Goal: Obtain resource: Download file/media

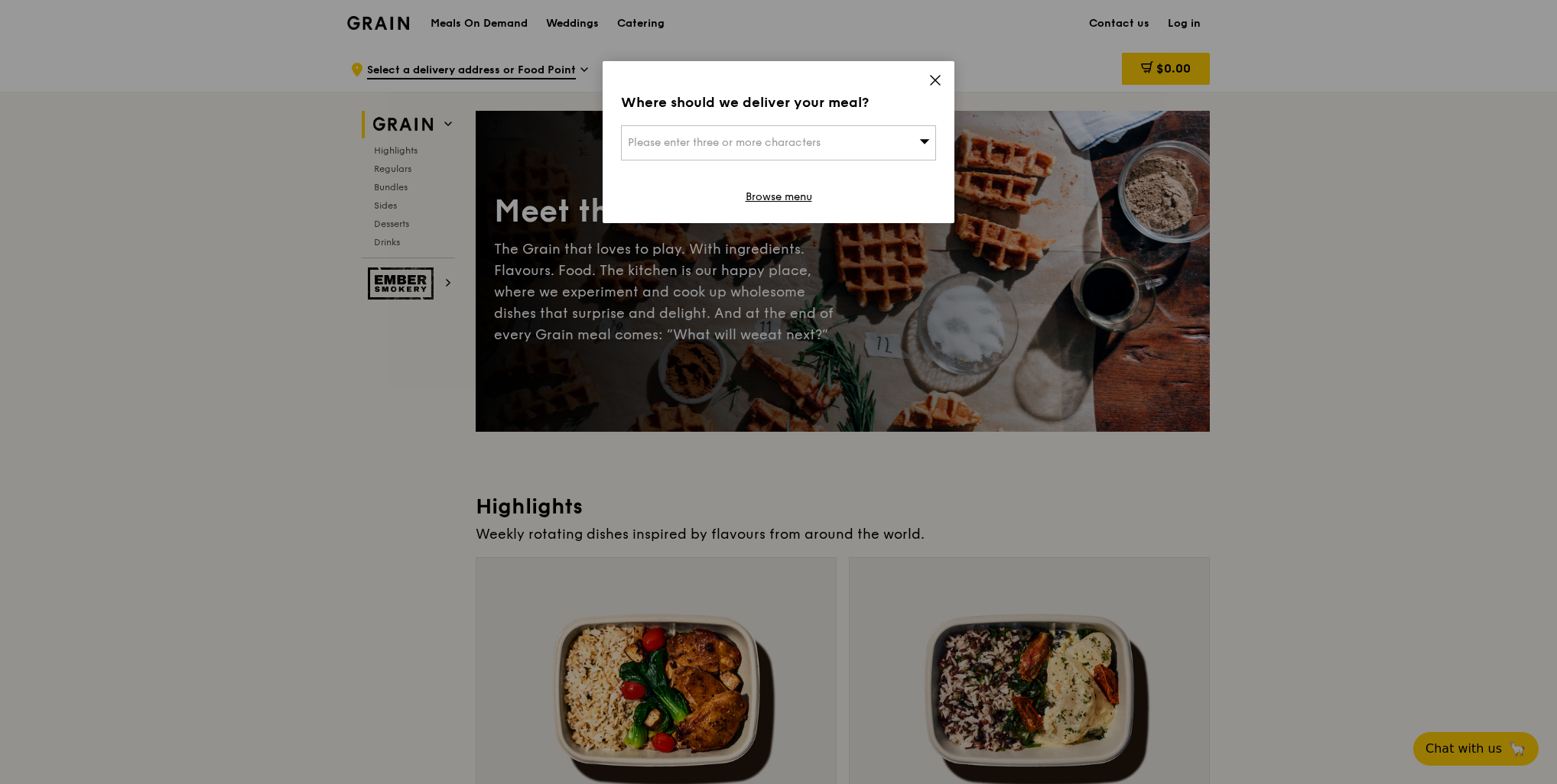
click at [853, 140] on div "Please enter three or more characters" at bounding box center [778, 143] width 315 height 35
click at [853, 140] on input "search" at bounding box center [778, 143] width 314 height 34
click at [701, 175] on li "Please enter 3 or more characters" at bounding box center [778, 173] width 314 height 28
click at [703, 146] on input "search" at bounding box center [778, 143] width 314 height 34
click at [716, 186] on li "Please enter 3 or more characters" at bounding box center [778, 173] width 314 height 28
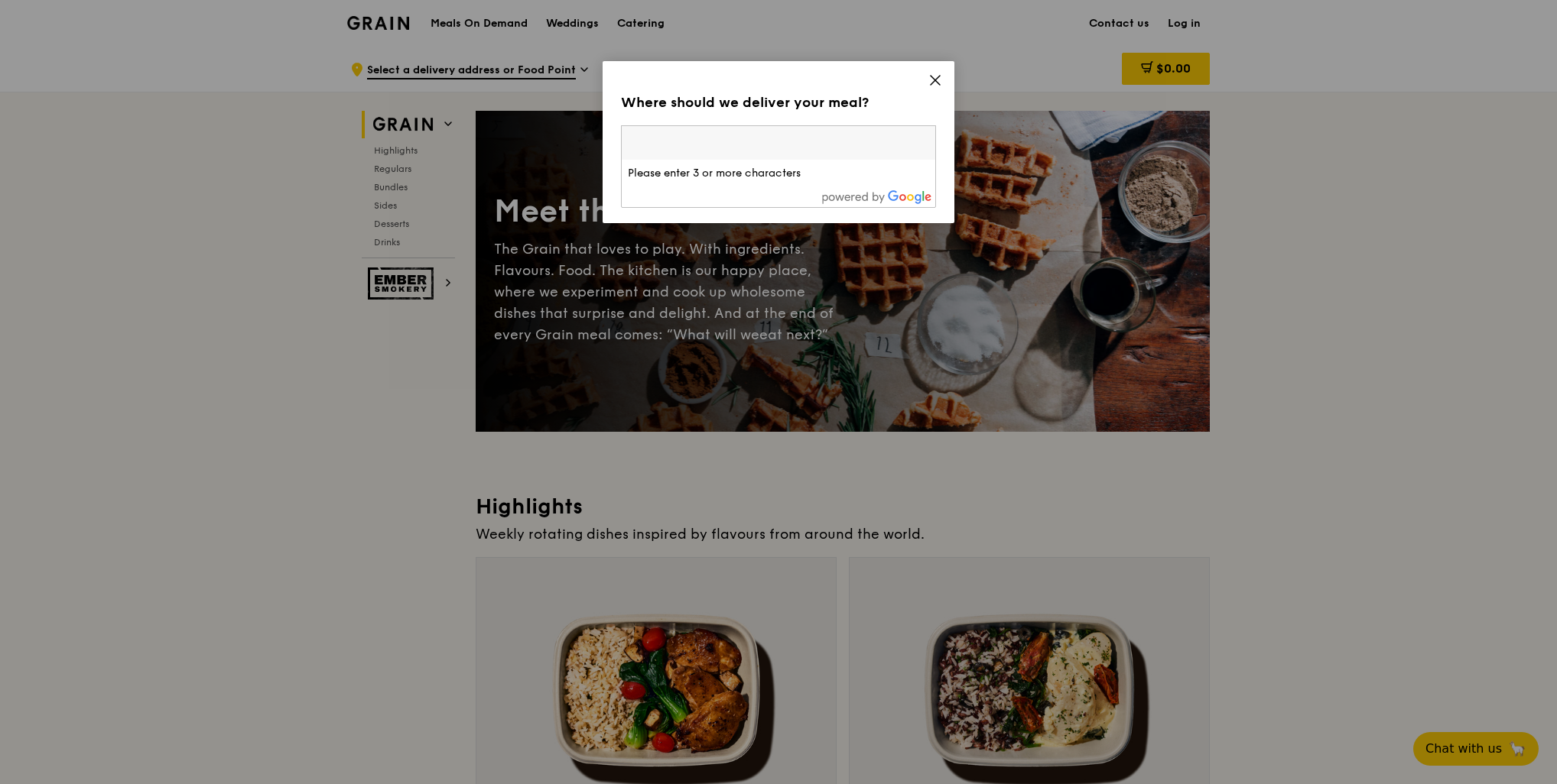
click at [716, 142] on input "search" at bounding box center [778, 143] width 314 height 34
type input "518293"
click at [668, 185] on li "[STREET_ADDRESS] 518293" at bounding box center [778, 173] width 314 height 28
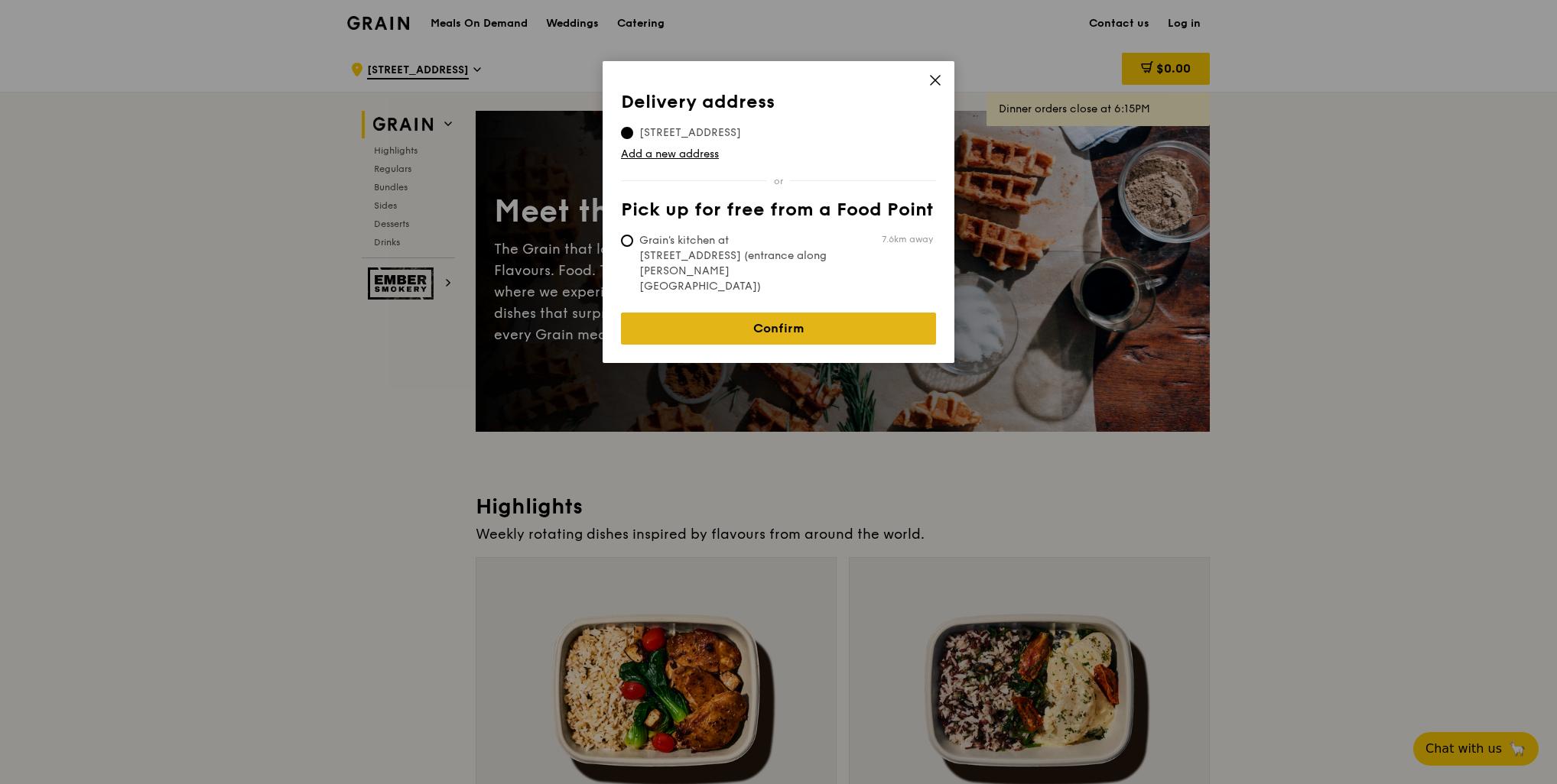
click at [823, 312] on link "Confirm" at bounding box center [778, 329] width 315 height 33
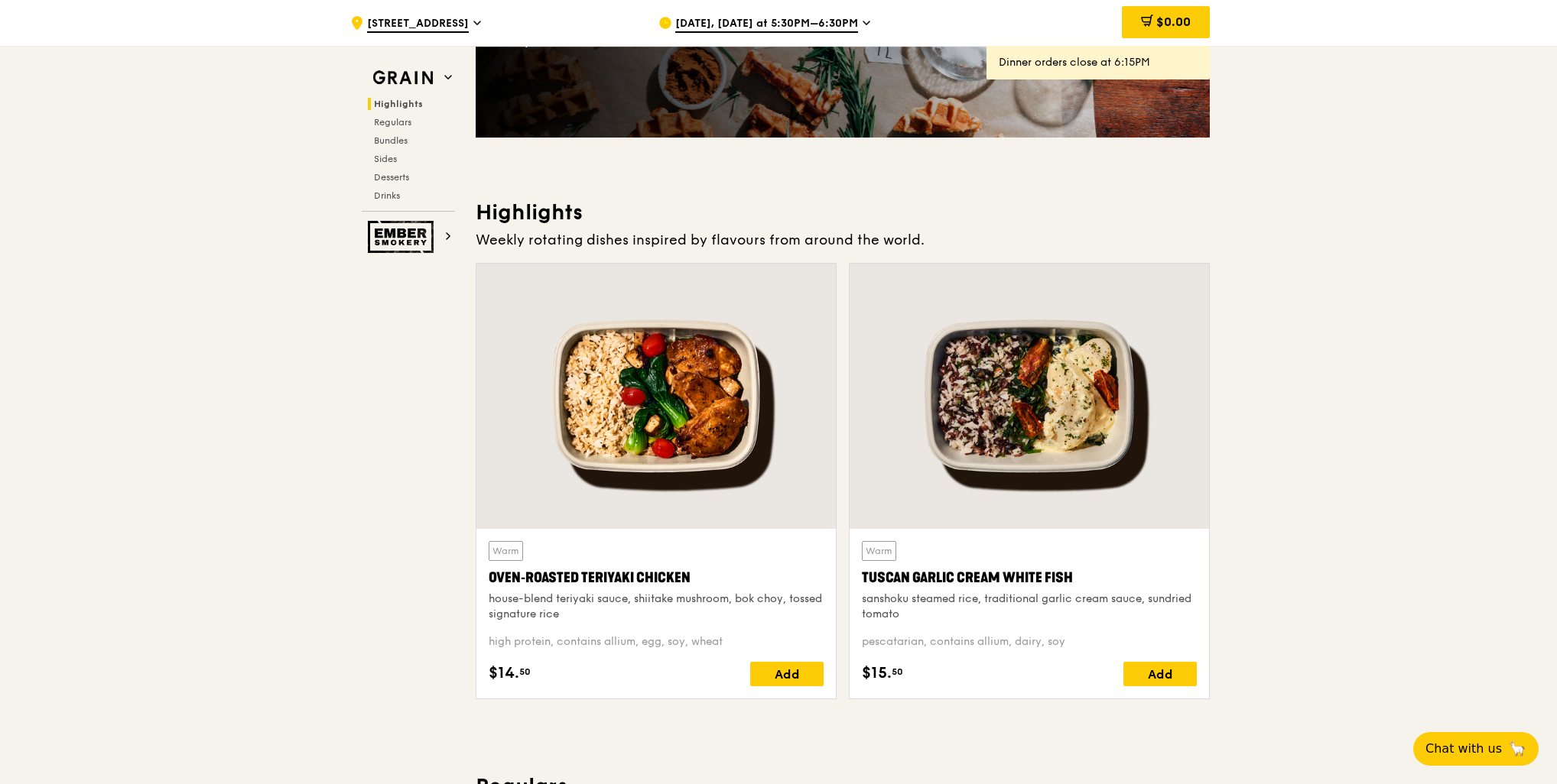
scroll to position [229, 0]
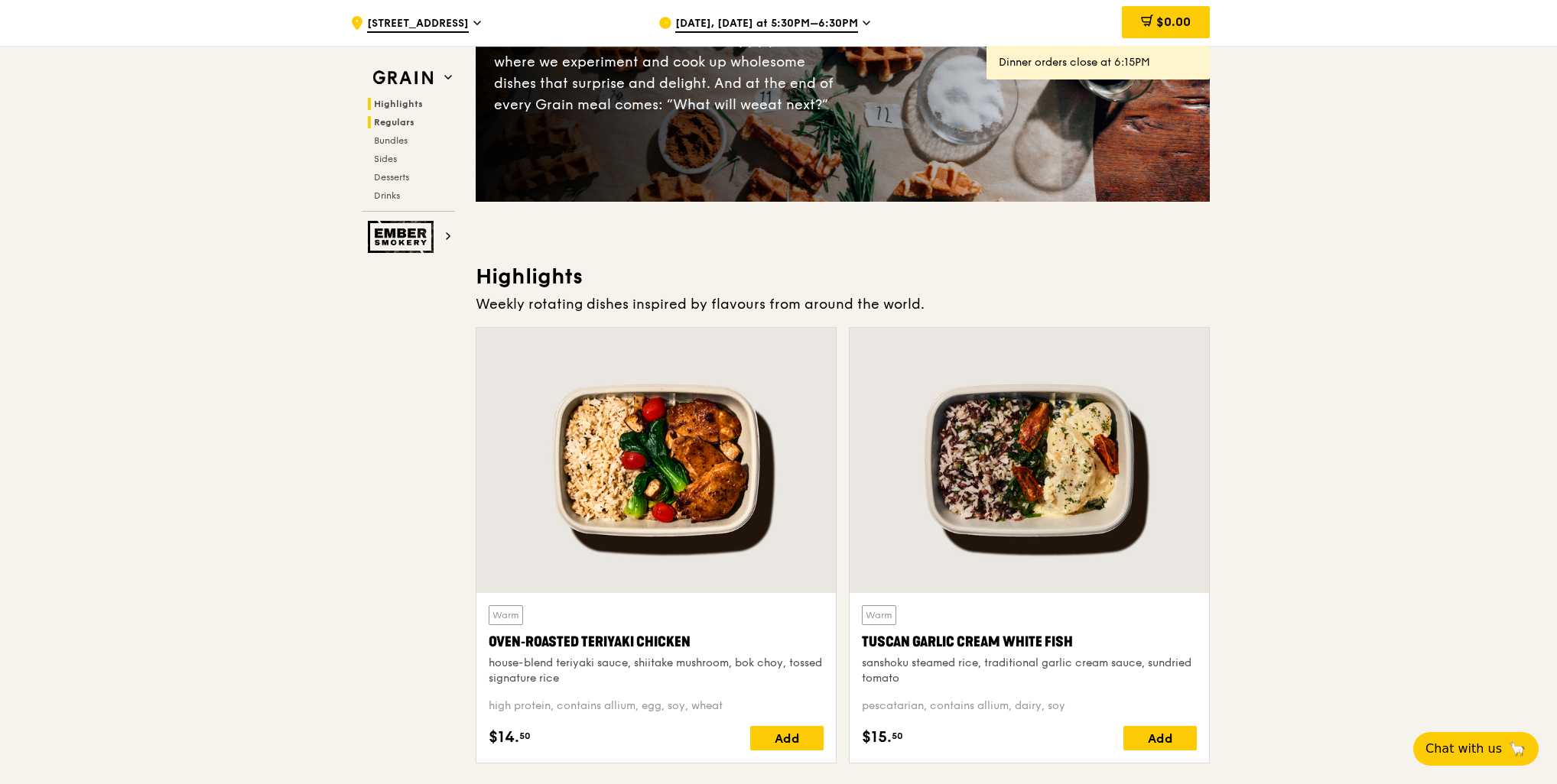
click at [412, 117] on span "Regulars" at bounding box center [394, 122] width 40 height 11
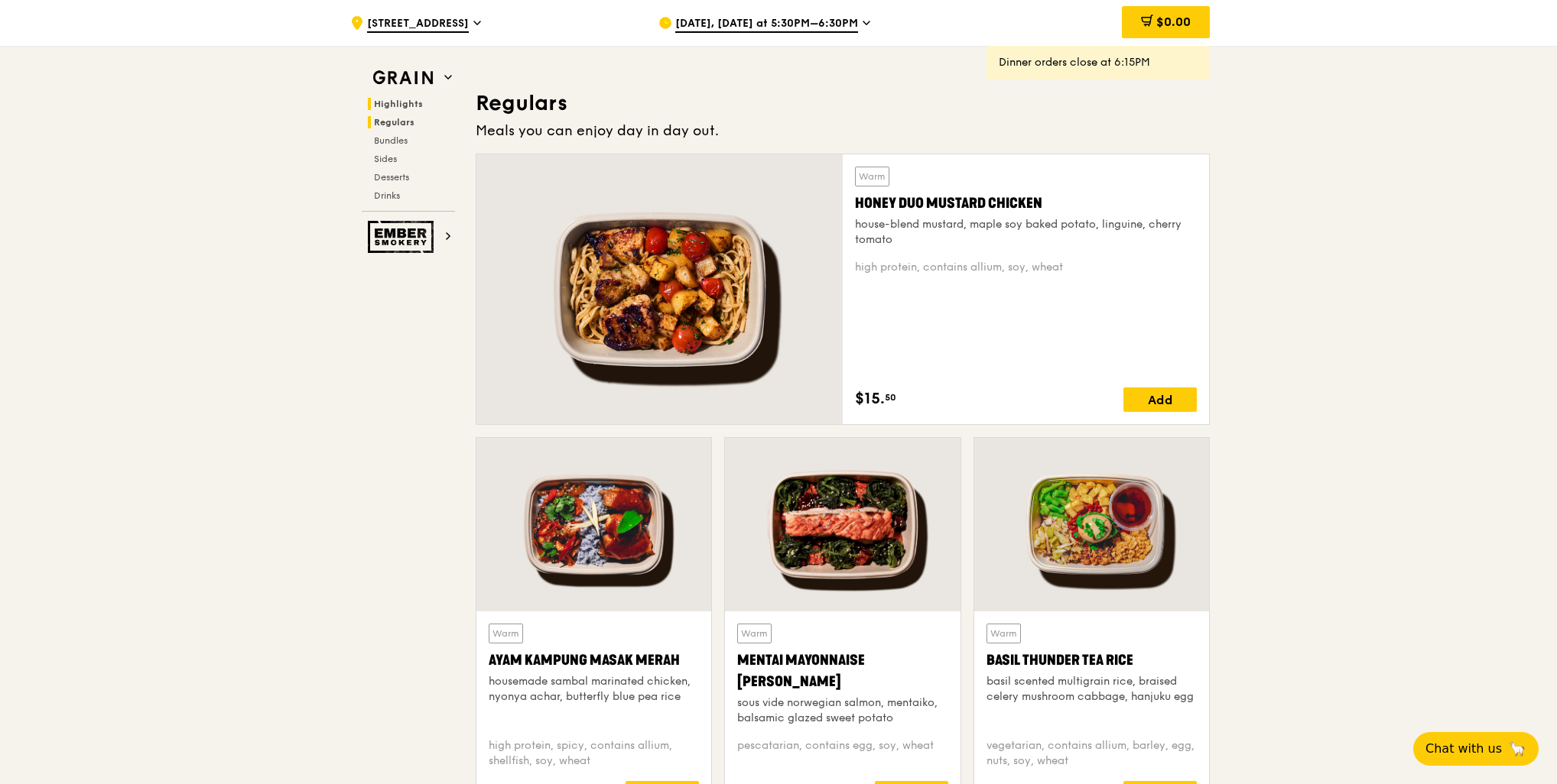
scroll to position [1005, 0]
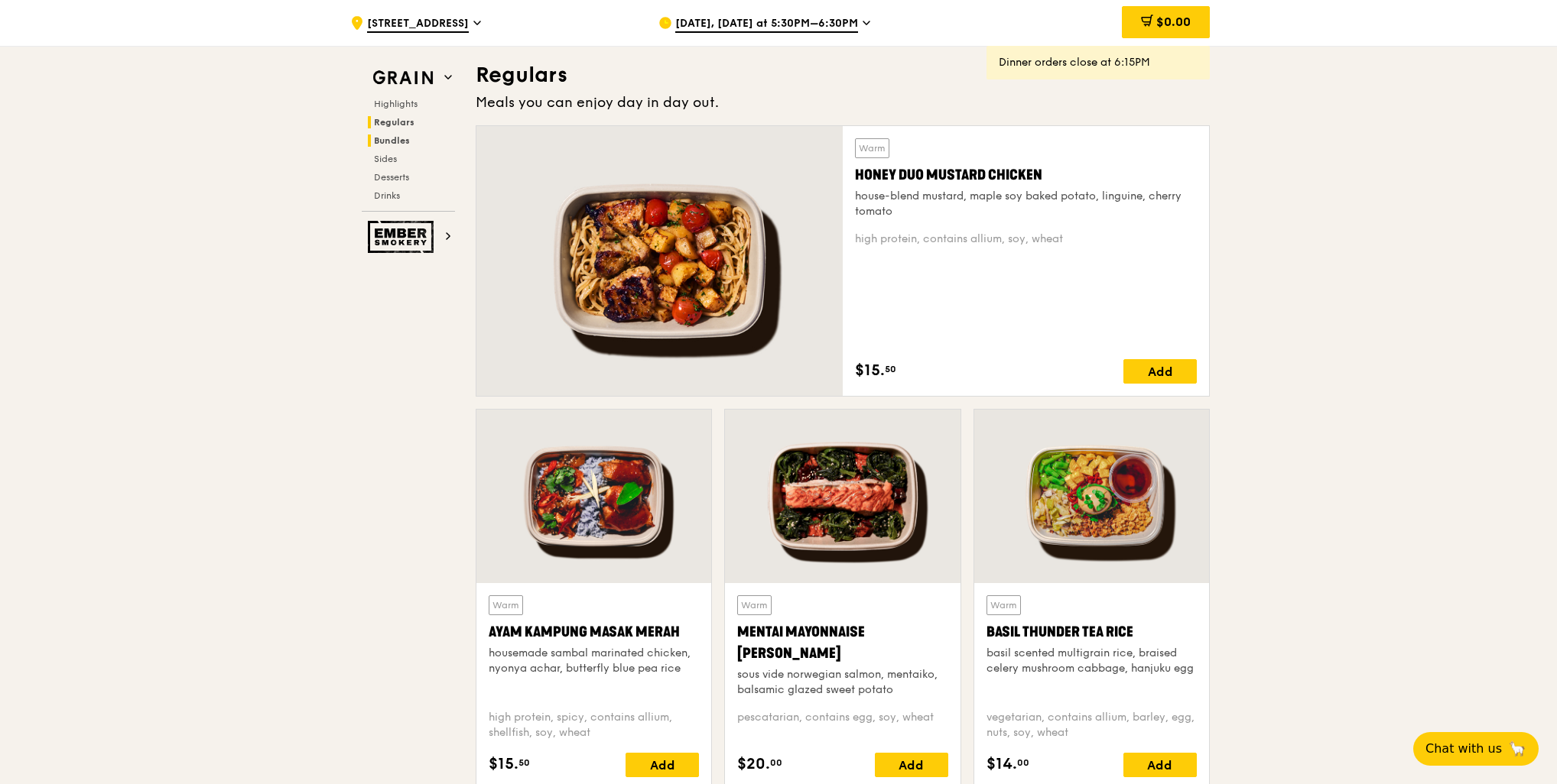
click at [391, 139] on span "Bundles" at bounding box center [391, 140] width 35 height 11
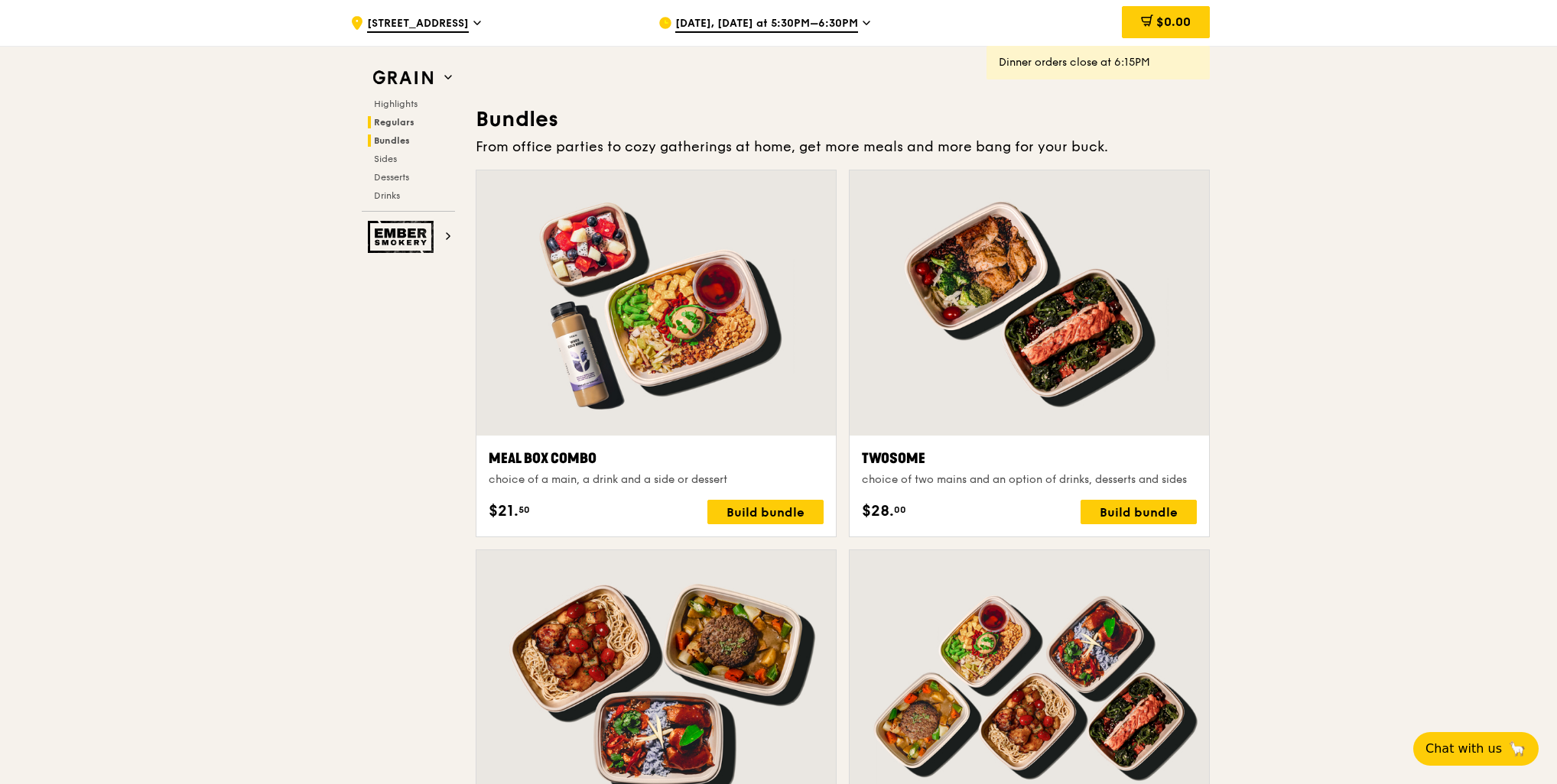
scroll to position [2202, 0]
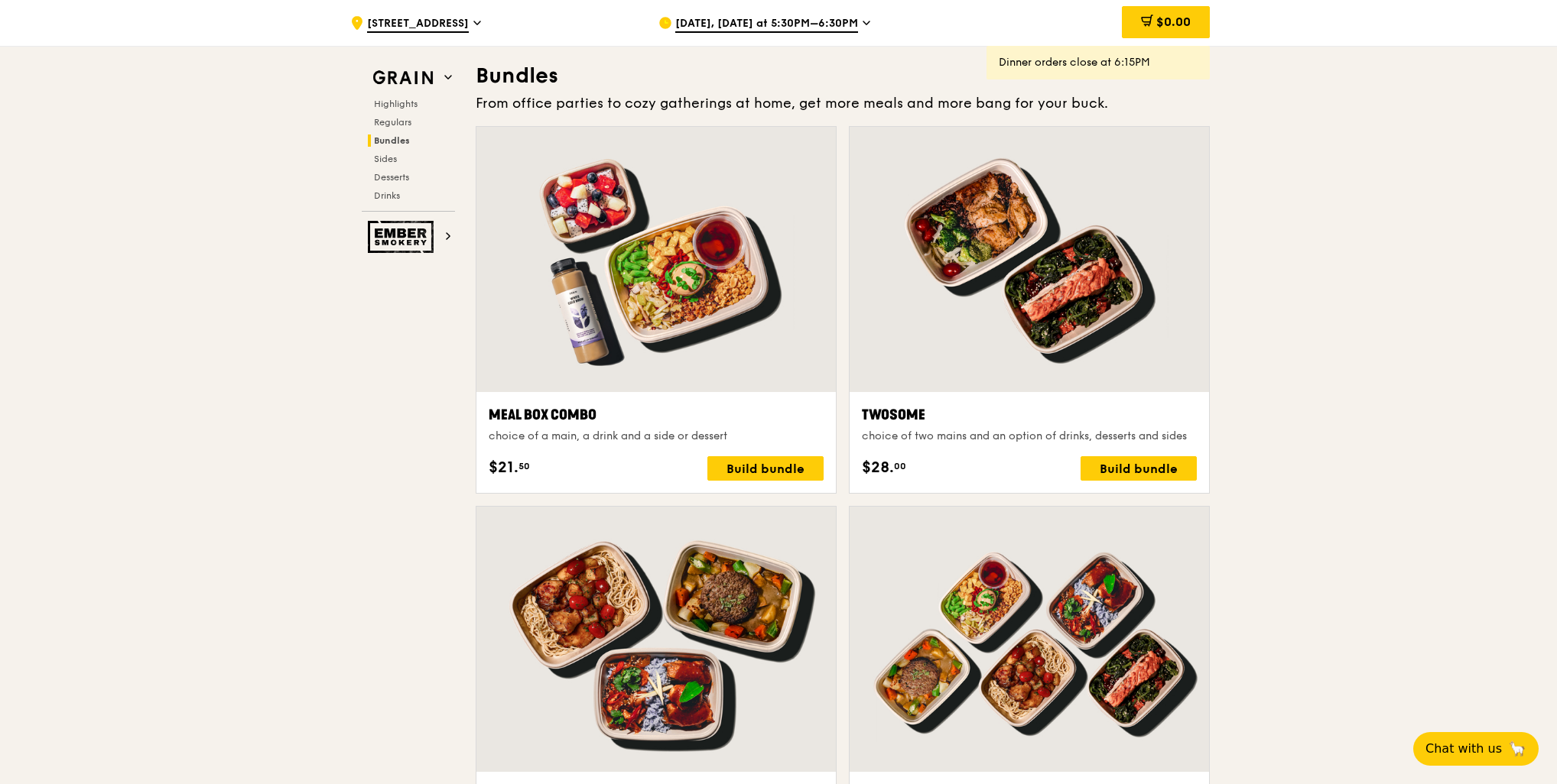
click at [705, 33] on span "[DATE], [DATE] at 5:30PM–6:30PM" at bounding box center [766, 25] width 183 height 17
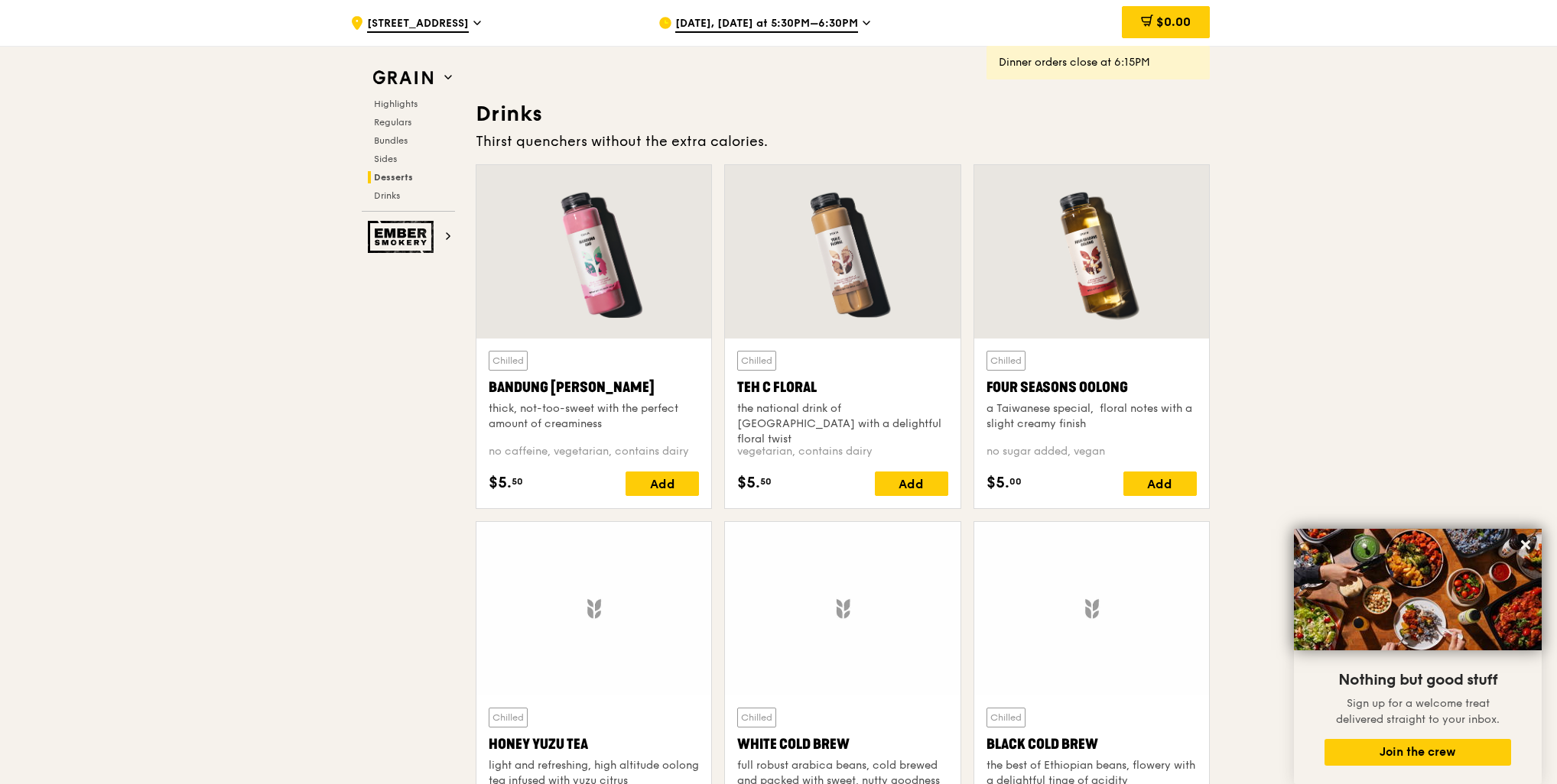
scroll to position [5336, 0]
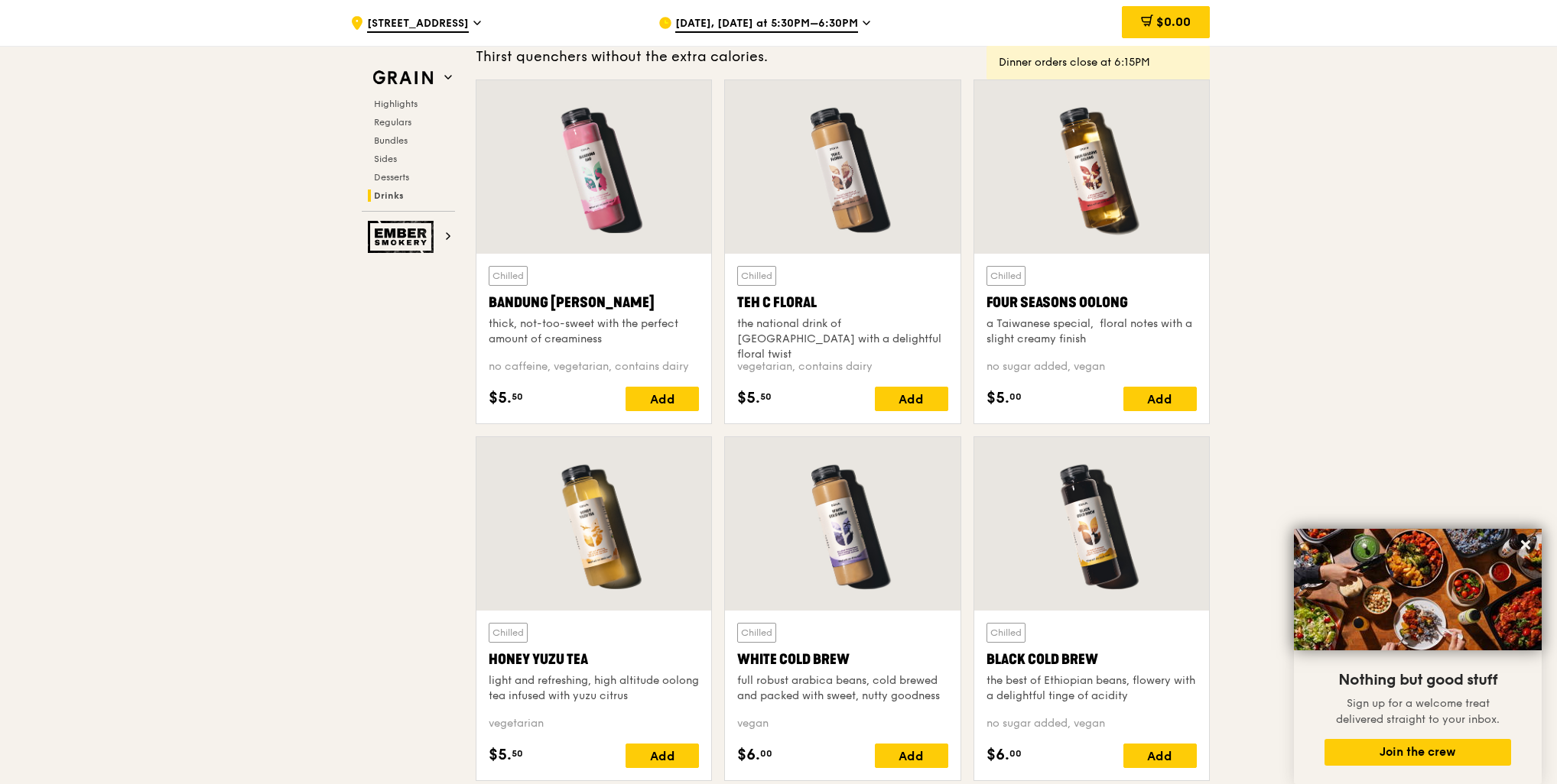
click at [815, 29] on span "[DATE], [DATE] at 5:30PM–6:30PM" at bounding box center [766, 25] width 183 height 17
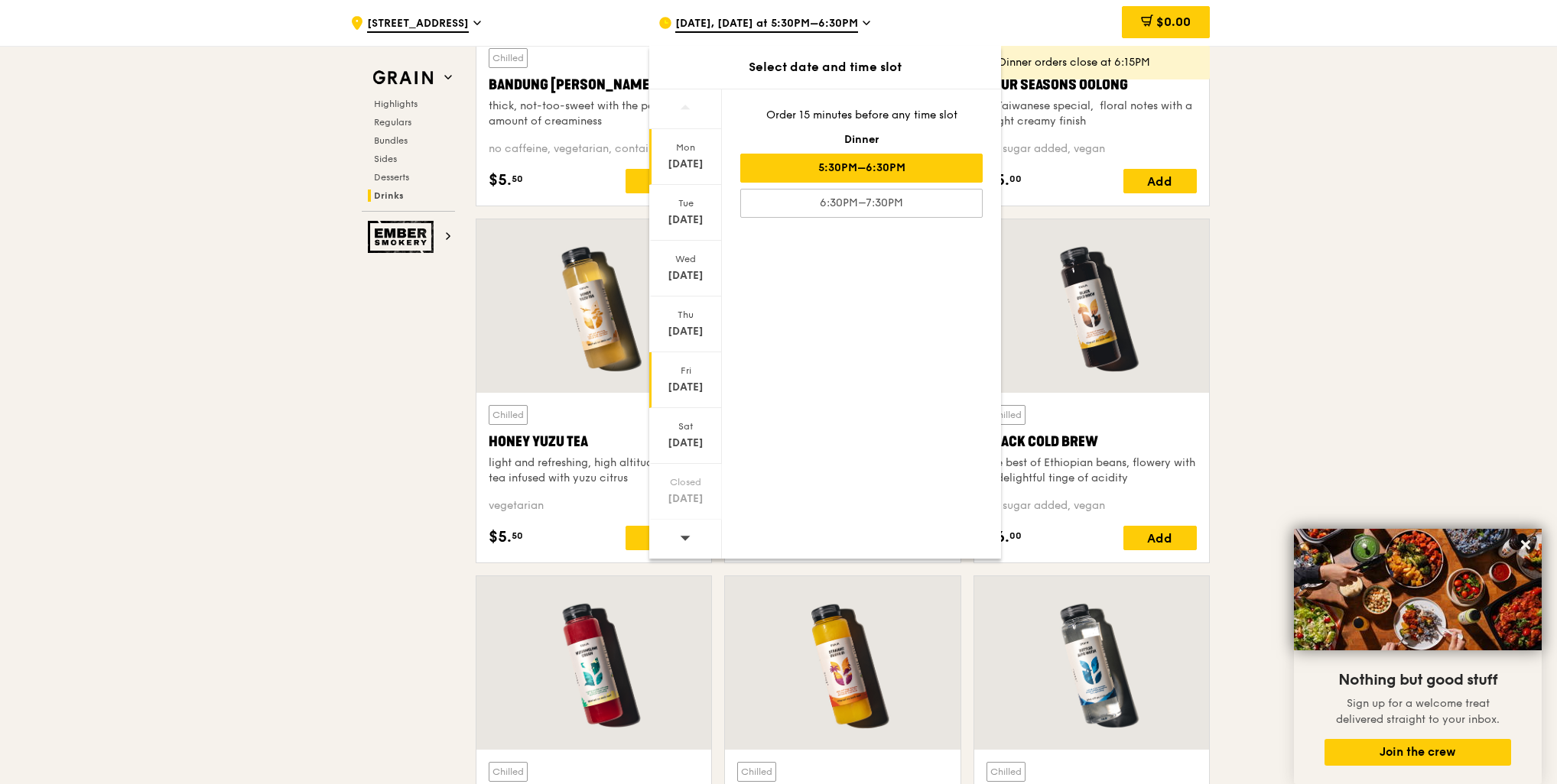
scroll to position [5642, 0]
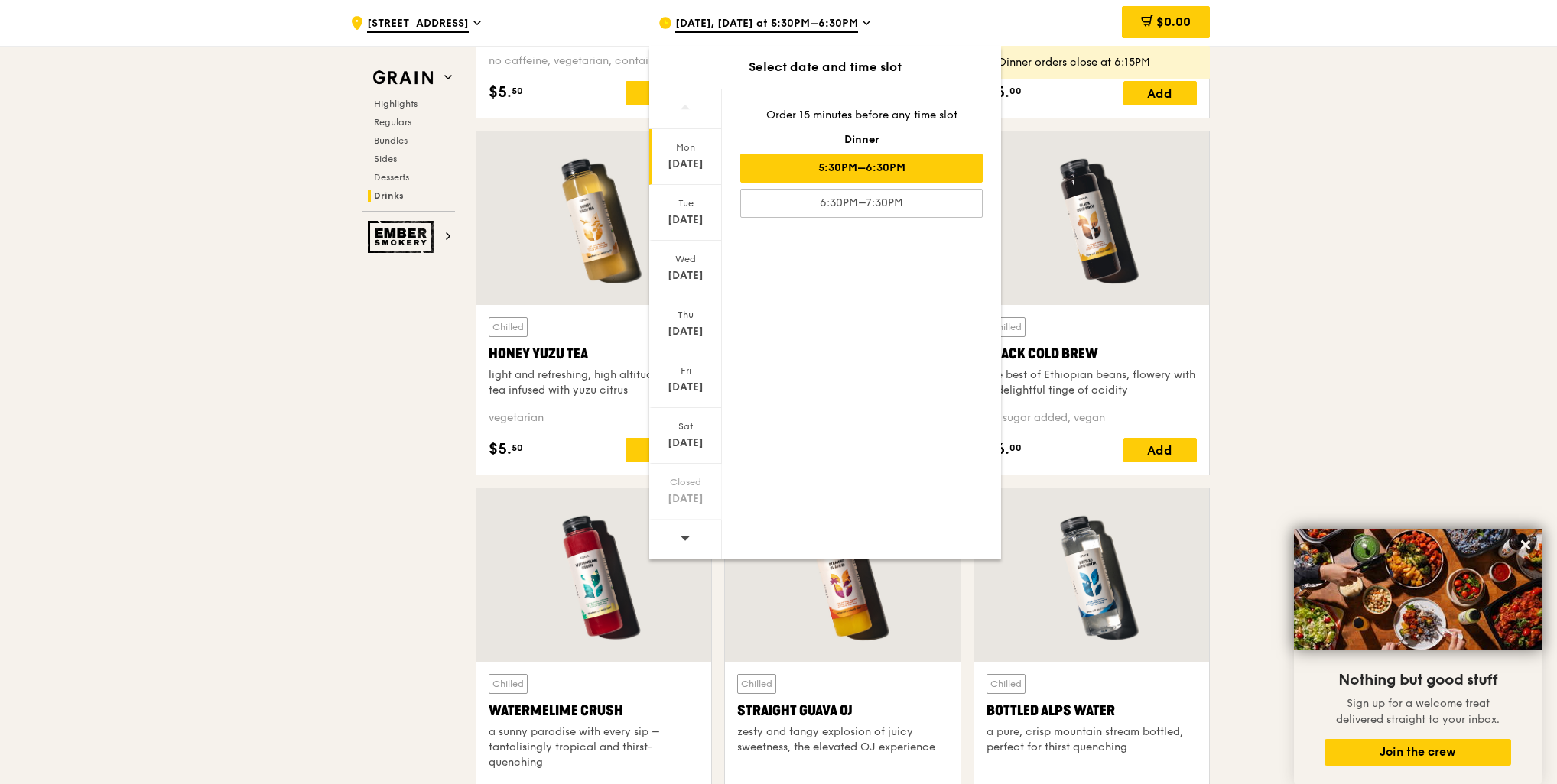
click at [680, 537] on icon at bounding box center [685, 538] width 11 height 12
click at [686, 325] on div "[DATE]" at bounding box center [686, 332] width 68 height 15
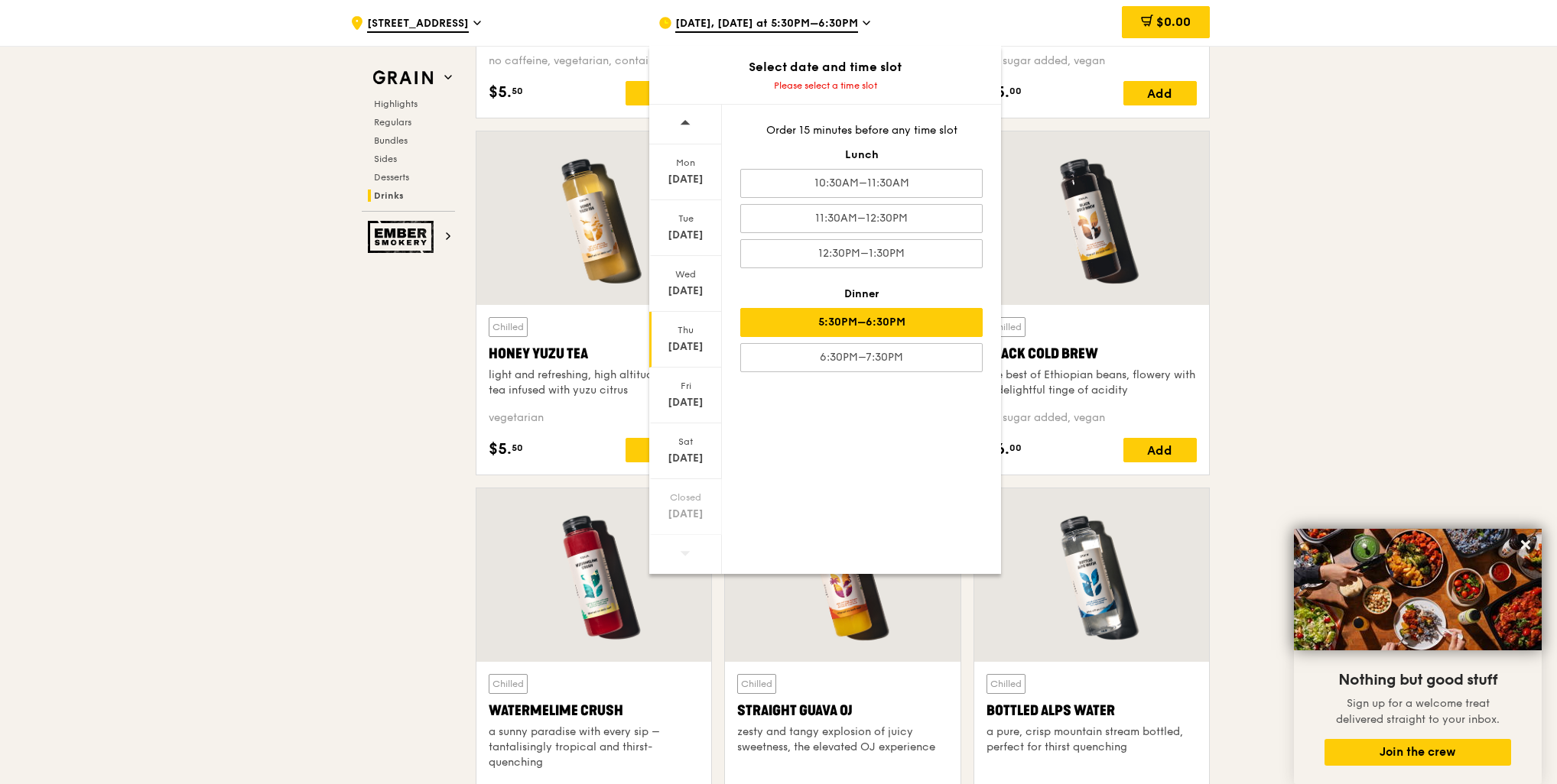
click at [825, 314] on div "5:30PM–6:30PM" at bounding box center [861, 322] width 243 height 29
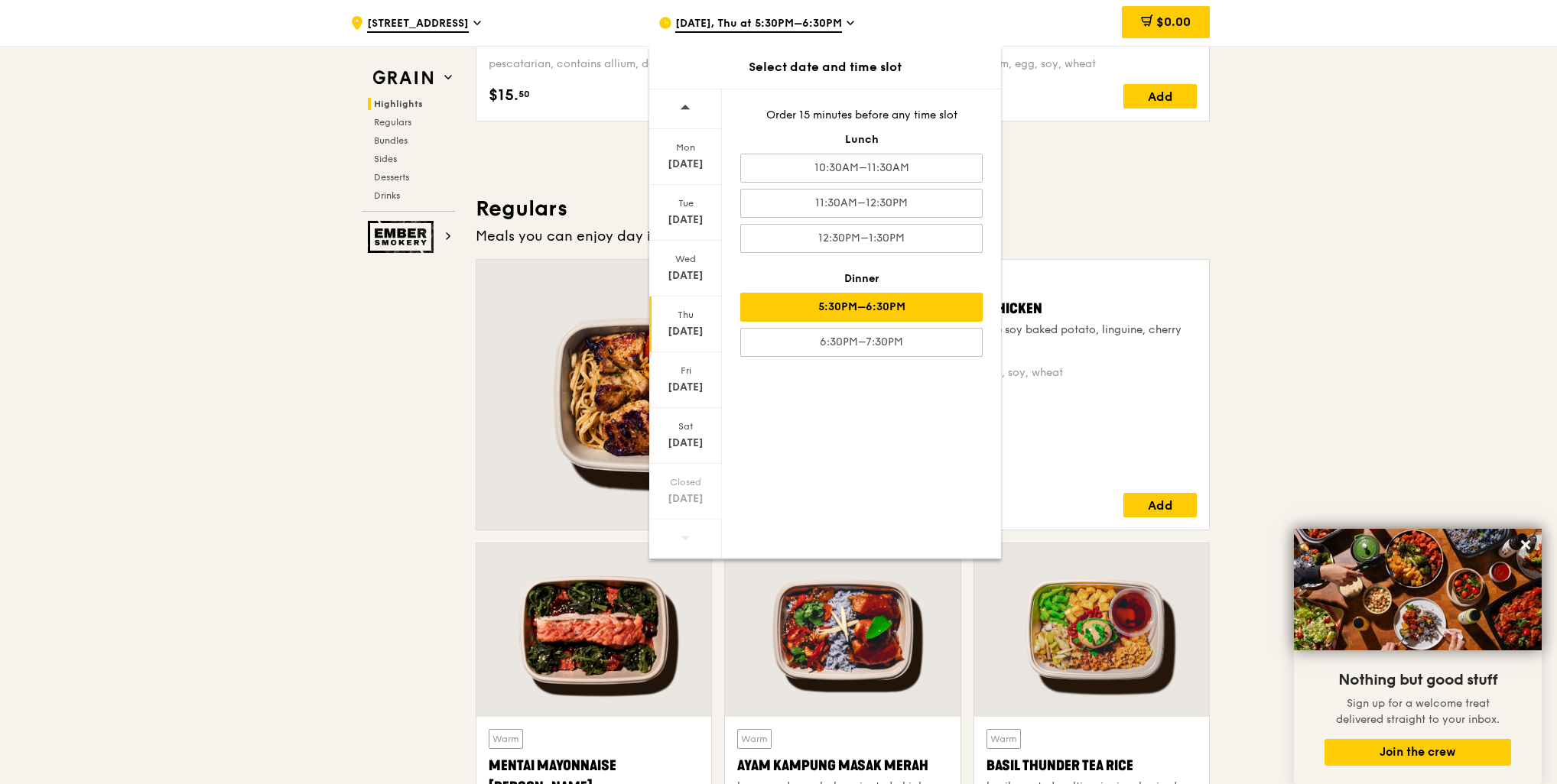
scroll to position [672, 0]
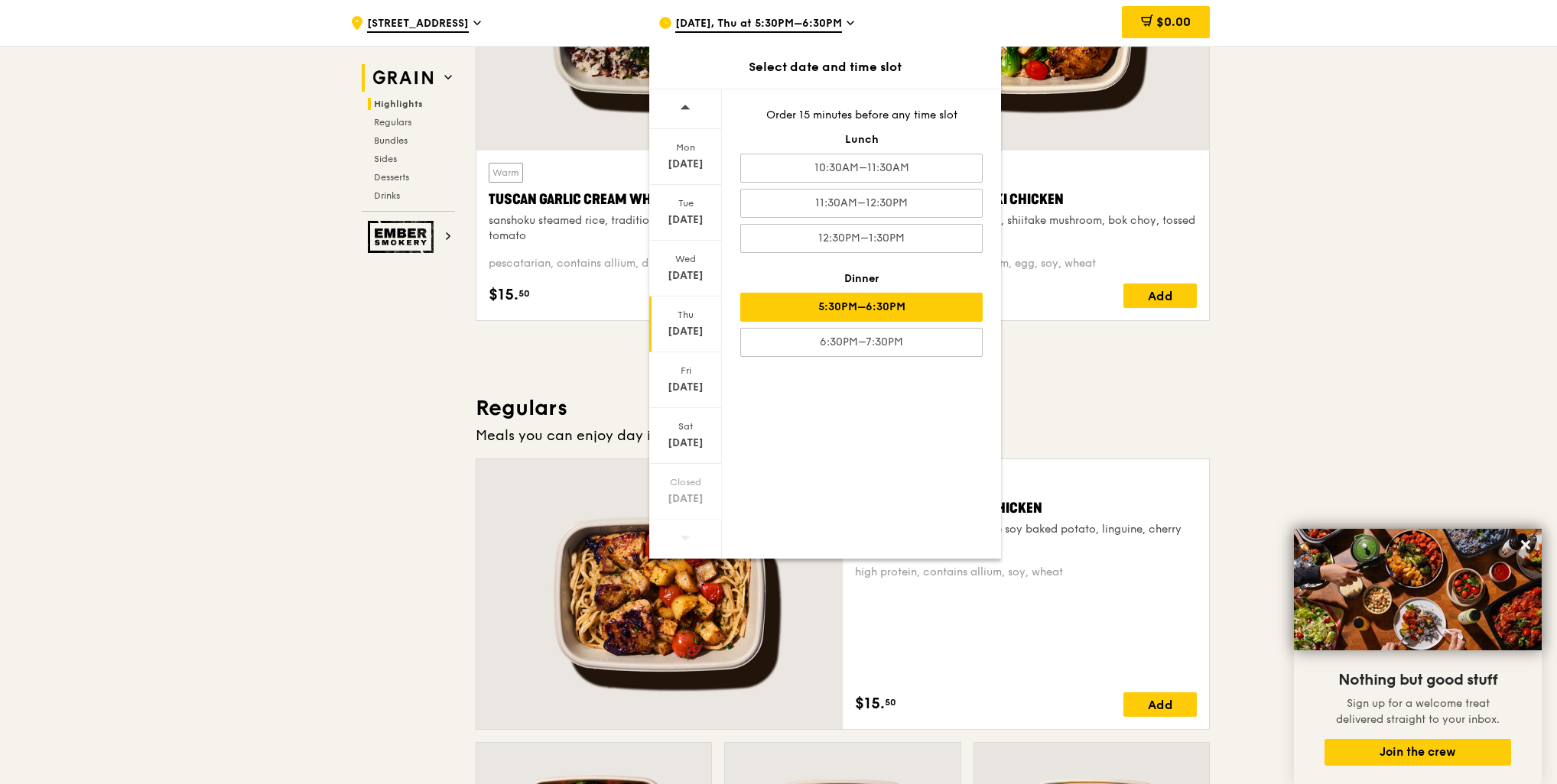
click at [410, 82] on img at bounding box center [403, 78] width 70 height 28
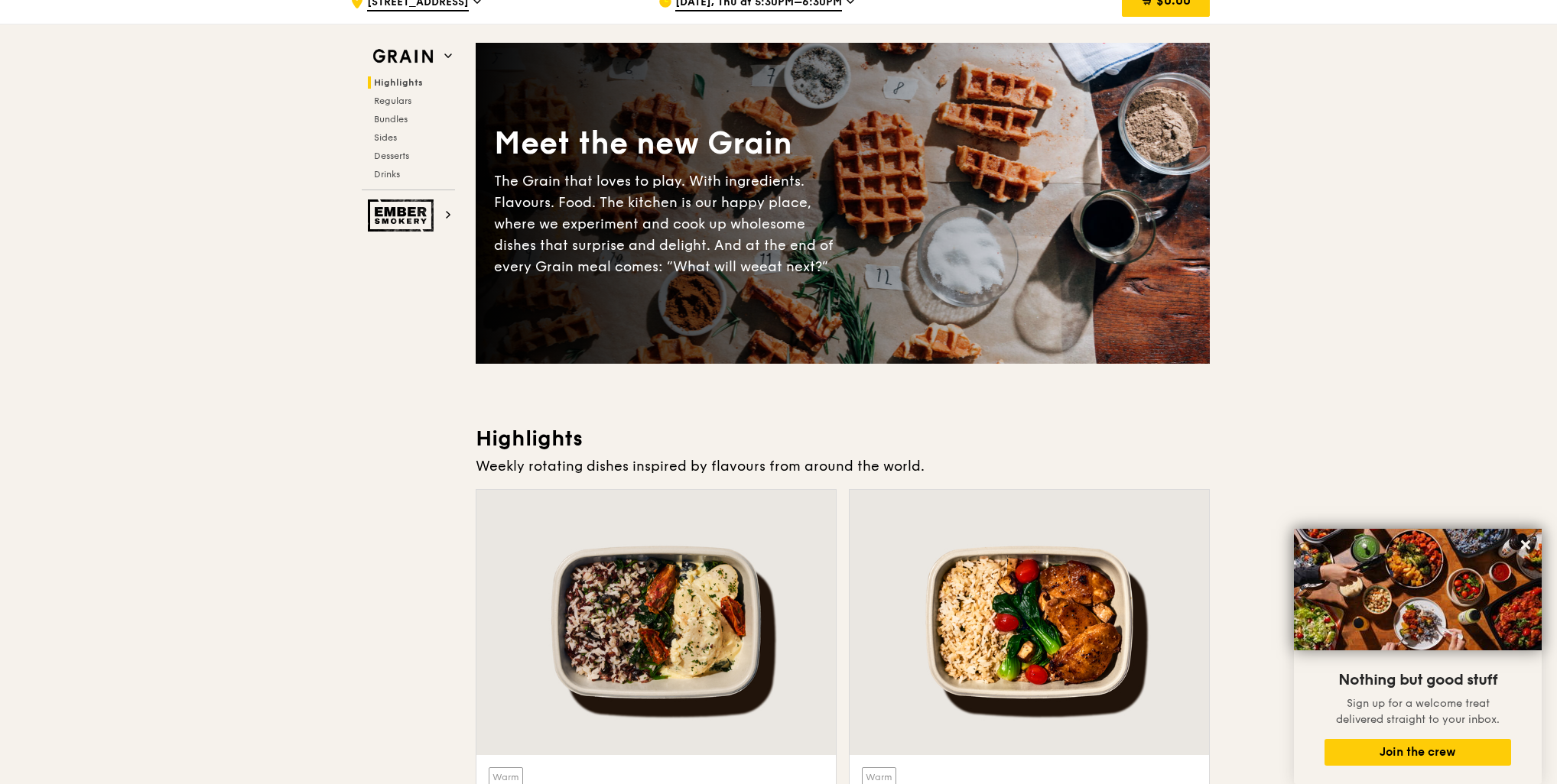
scroll to position [0, 0]
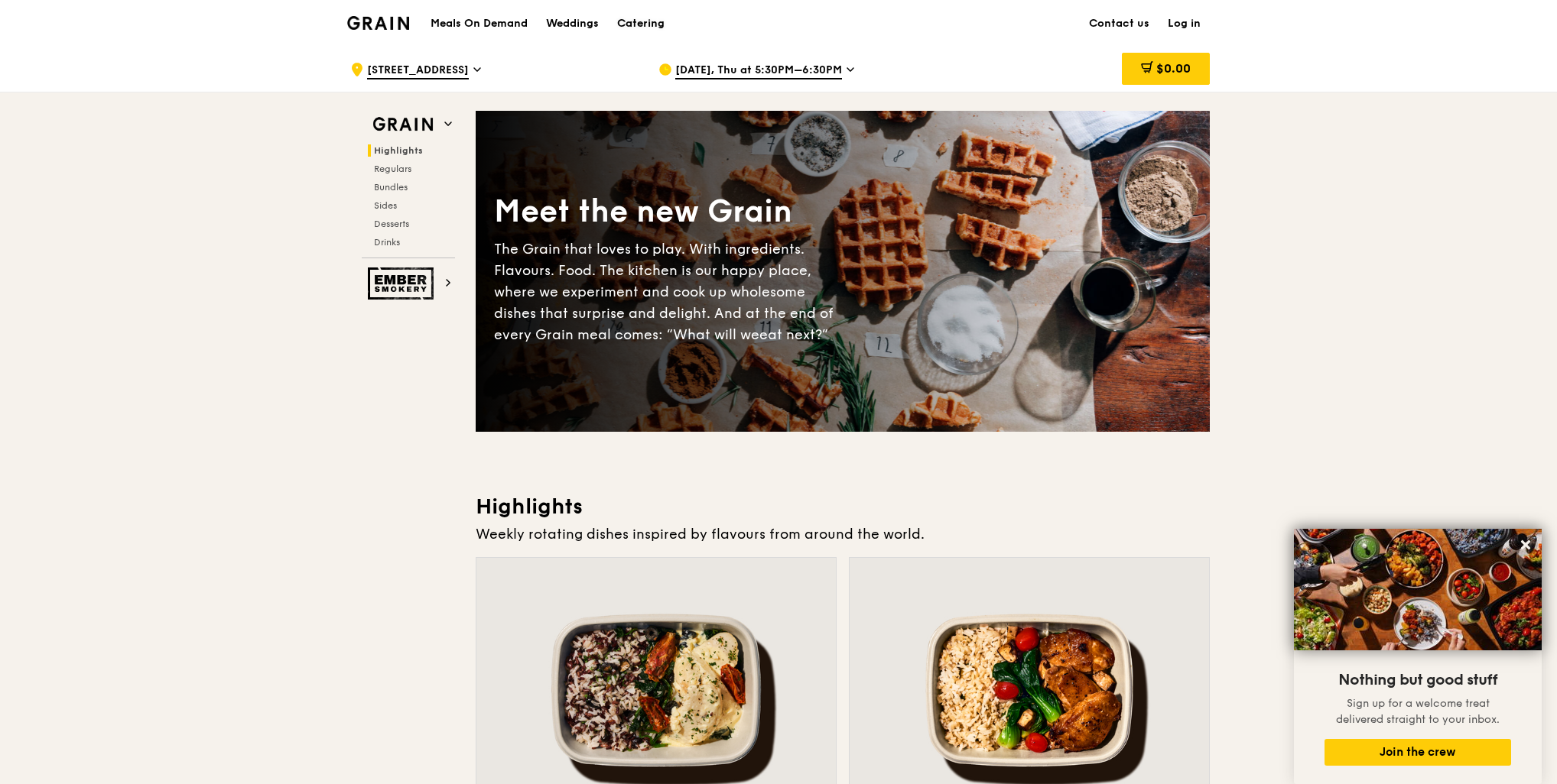
click at [621, 23] on div "Catering" at bounding box center [640, 24] width 47 height 46
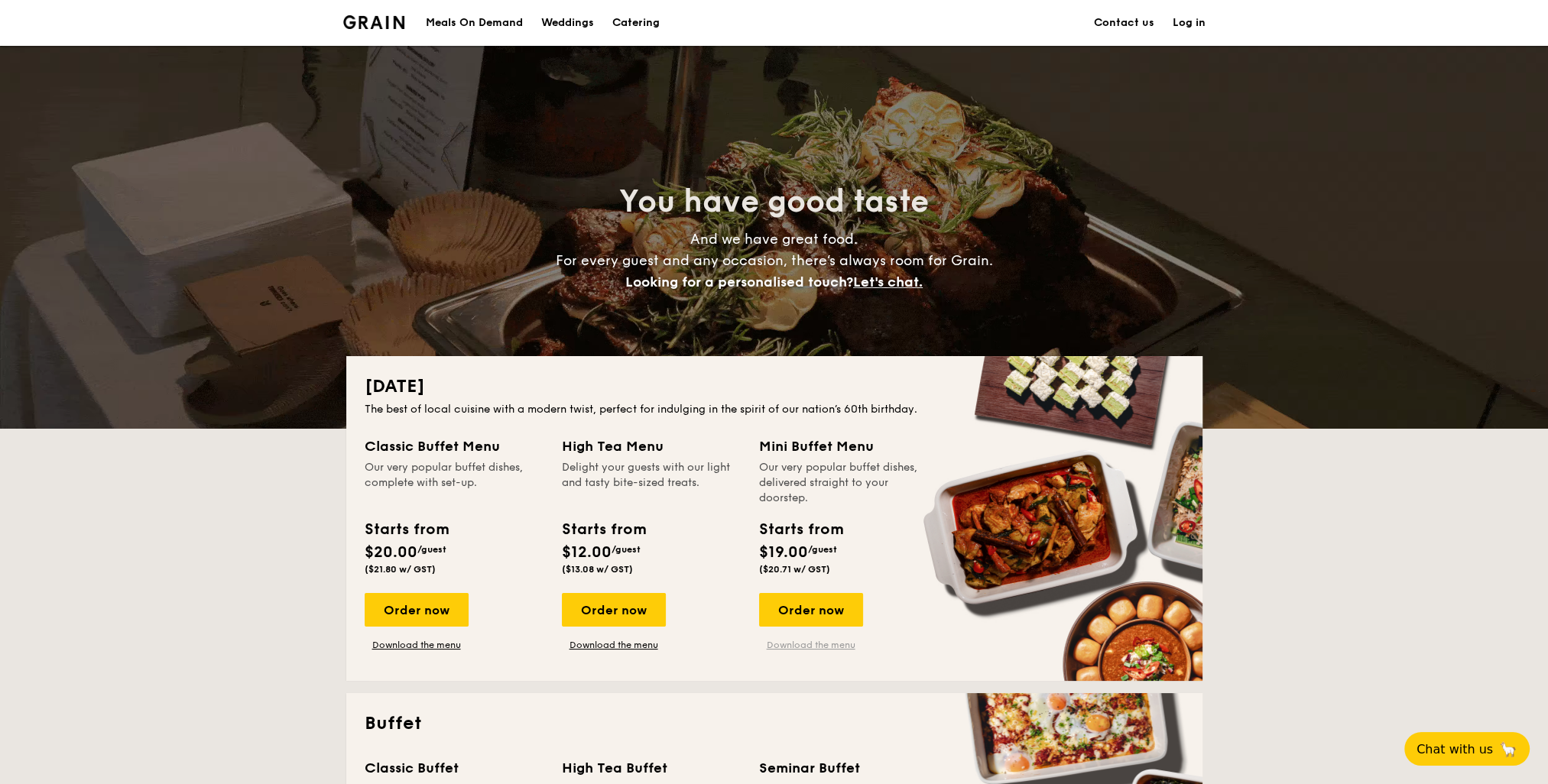
click at [834, 651] on link "Download the menu" at bounding box center [811, 645] width 104 height 12
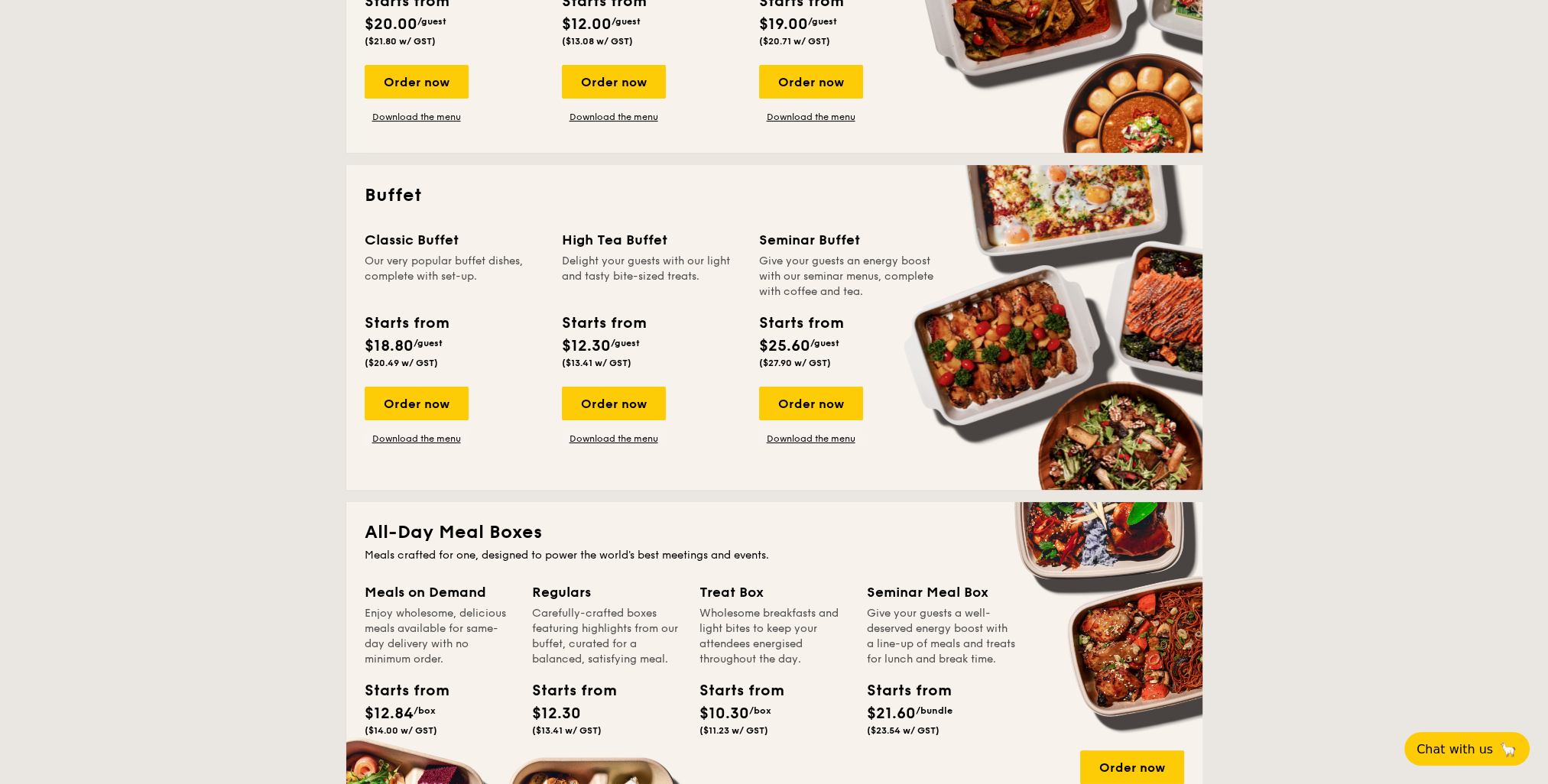
scroll to position [306, 0]
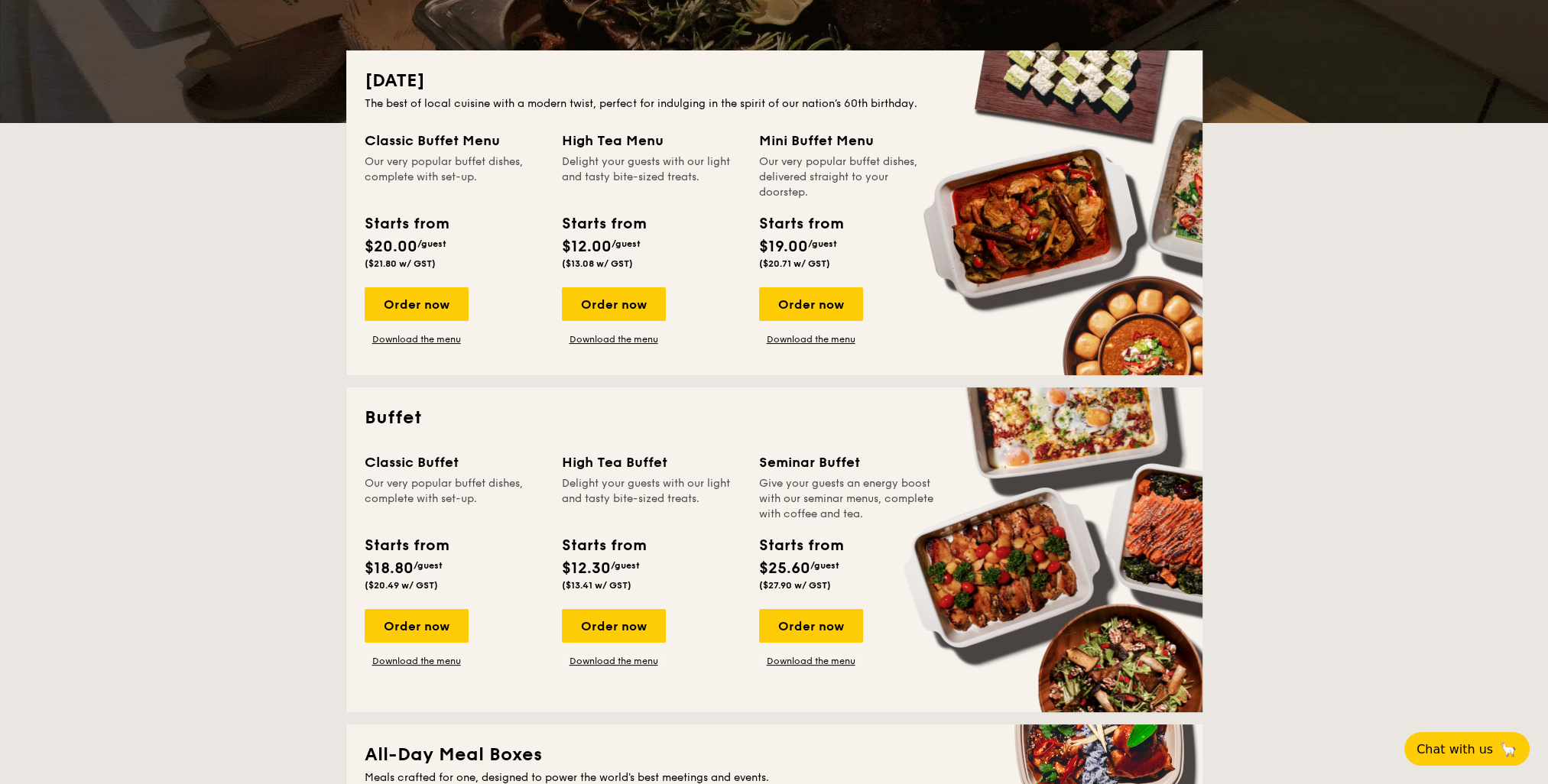
click at [434, 671] on div "Classic Buffet Our very popular buffet dishes, complete with set-up. Starts fro…" at bounding box center [774, 572] width 820 height 242
click at [838, 665] on link "Download the menu" at bounding box center [811, 661] width 104 height 12
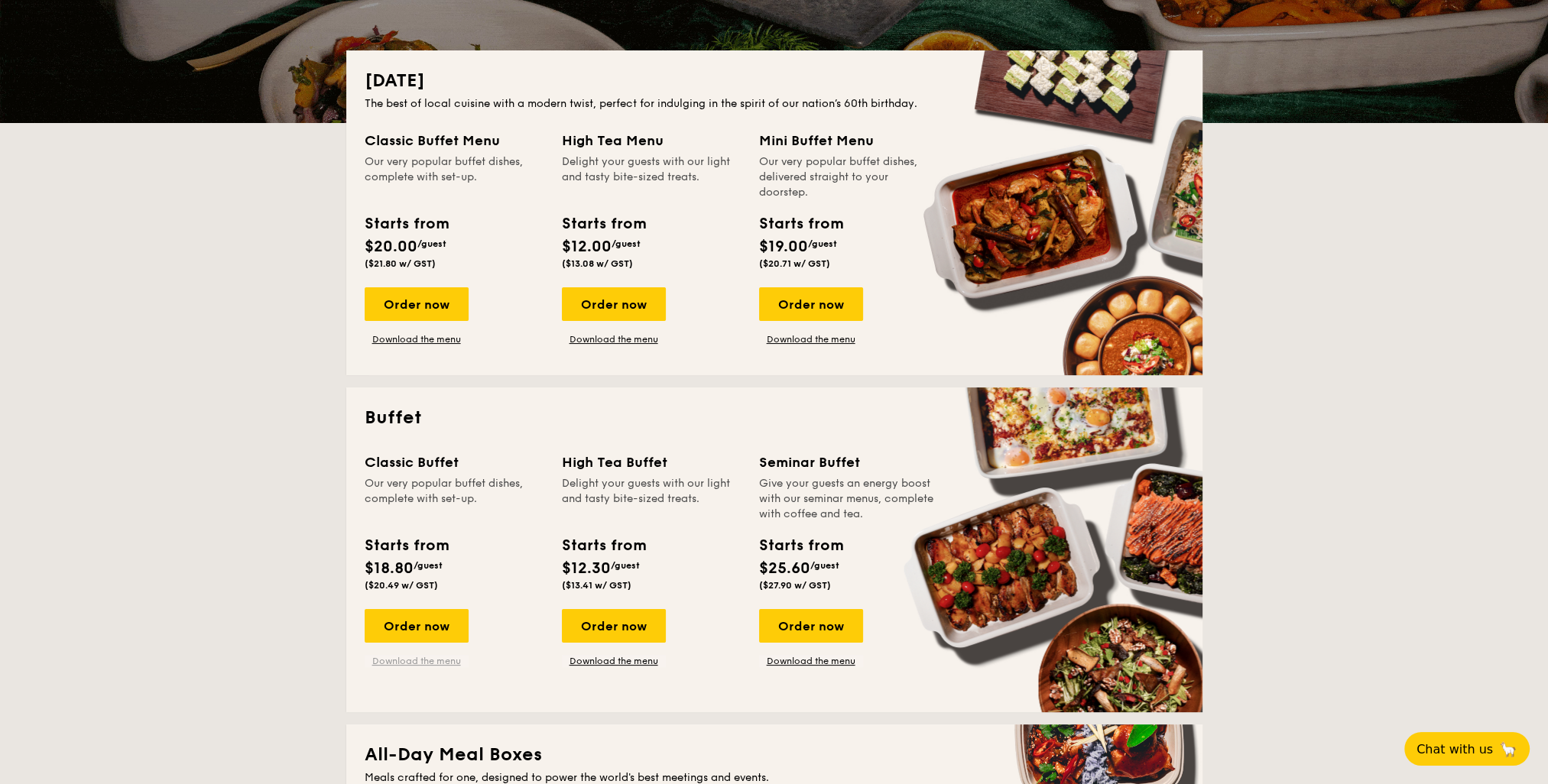
click at [440, 665] on link "Download the menu" at bounding box center [417, 661] width 104 height 12
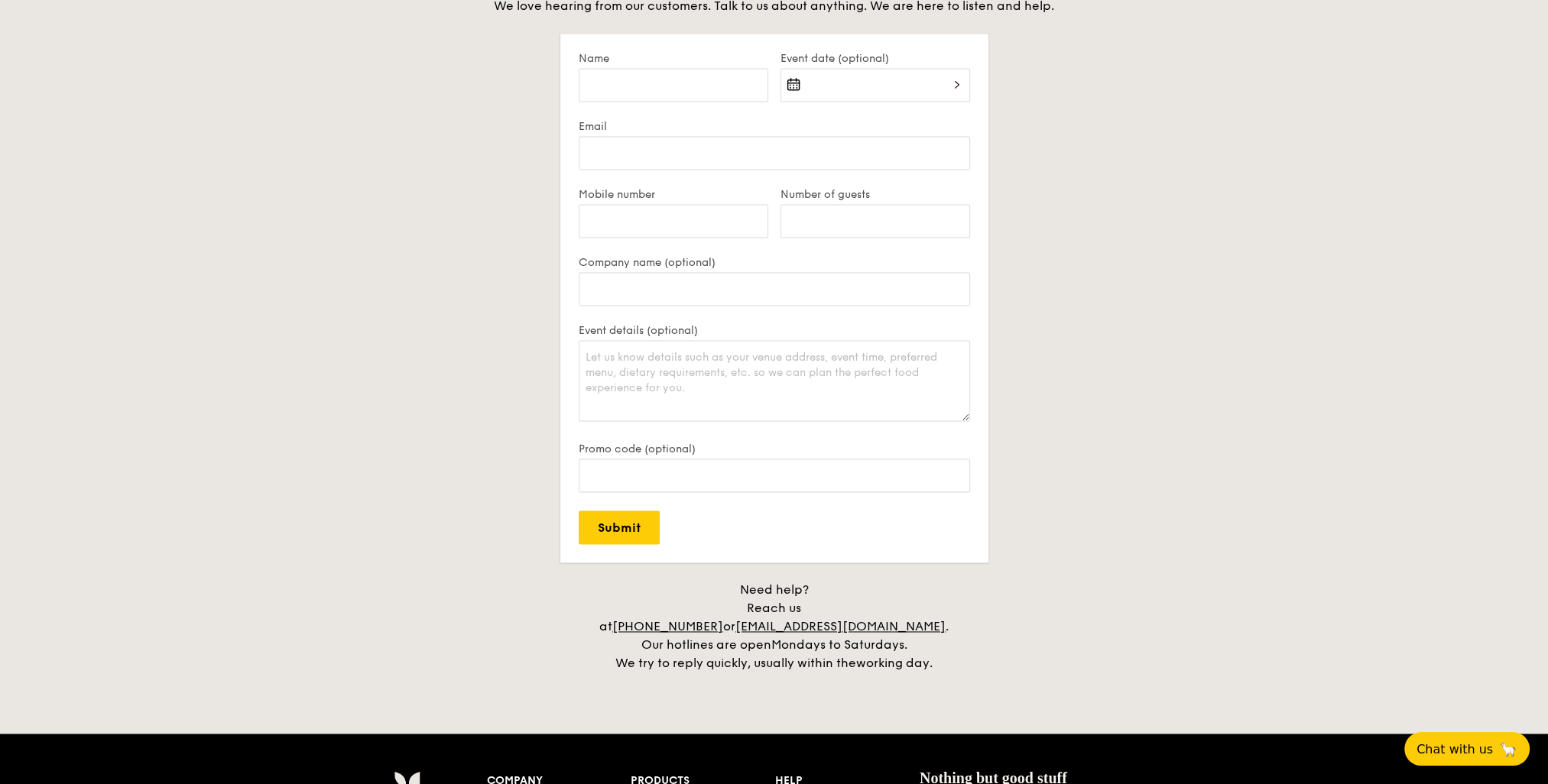
scroll to position [3135, 0]
